Goal: Find specific page/section: Find specific page/section

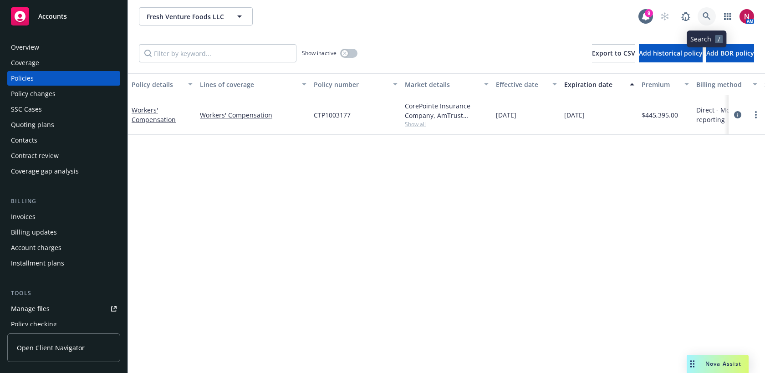
click at [705, 12] on icon at bounding box center [706, 16] width 8 height 8
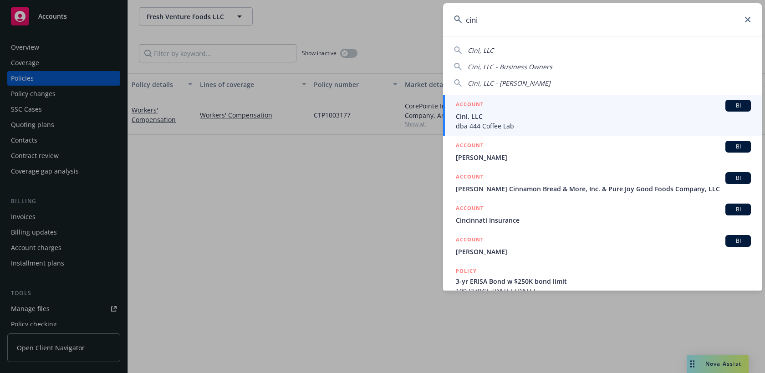
type input "cini"
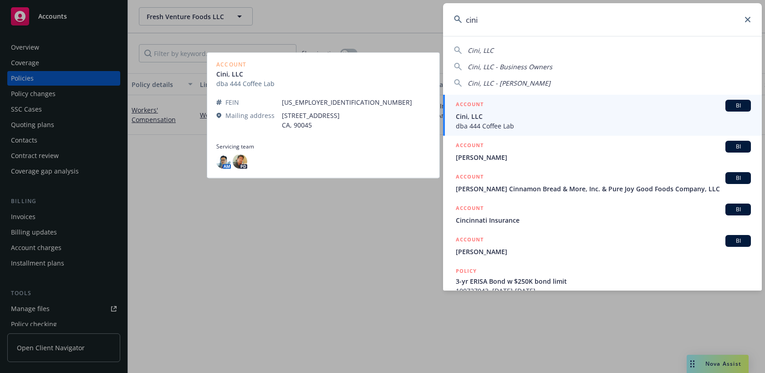
click at [580, 109] on div "ACCOUNT BI" at bounding box center [603, 106] width 295 height 12
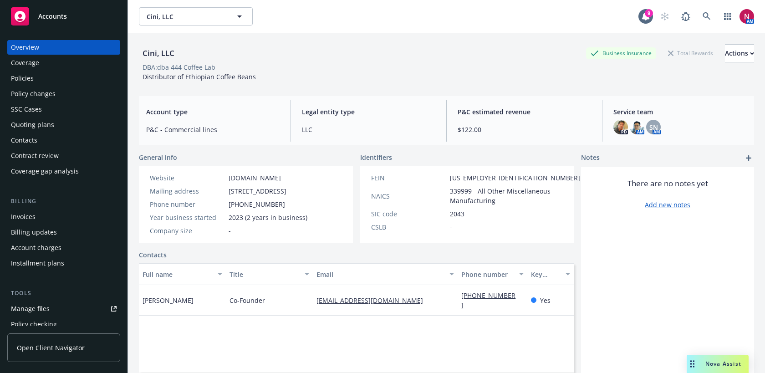
click at [47, 81] on div "Policies" at bounding box center [64, 78] width 106 height 15
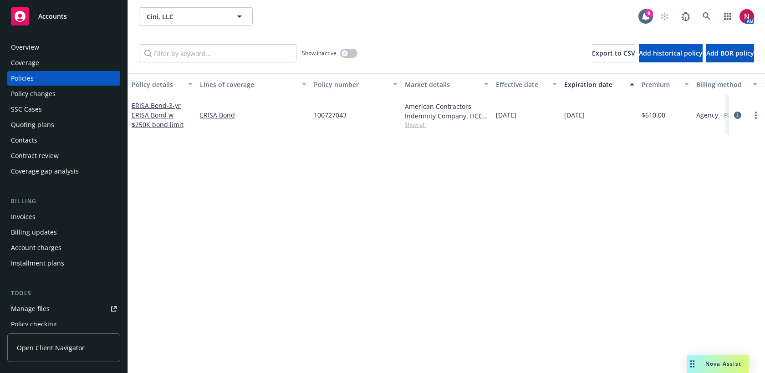
click at [412, 124] on span "Show all" at bounding box center [447, 125] width 84 height 8
